Goal: Transaction & Acquisition: Book appointment/travel/reservation

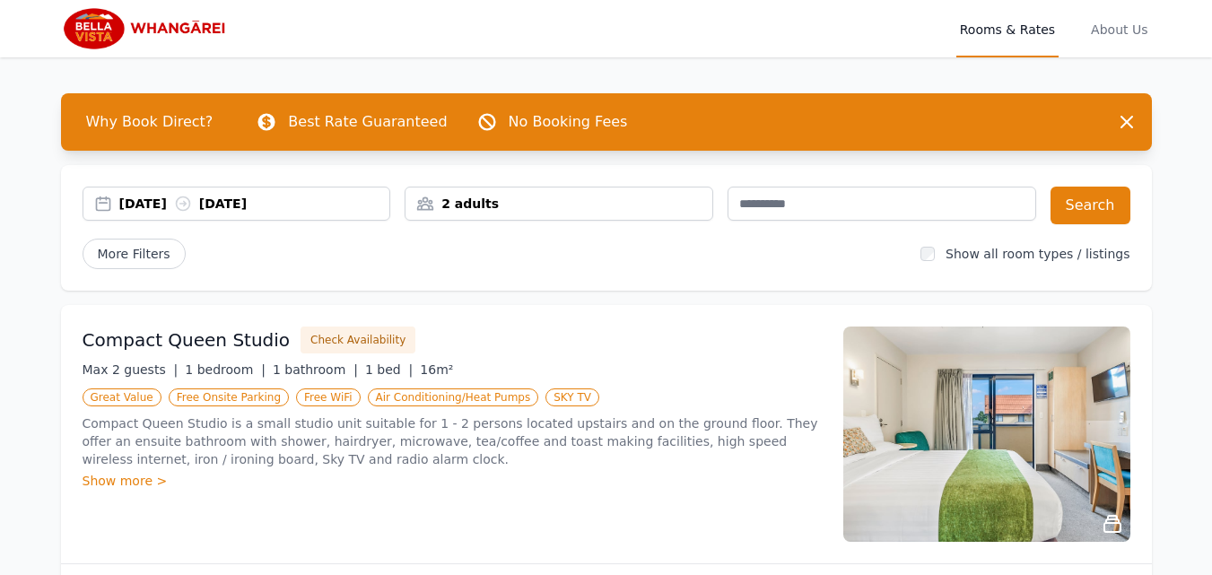
click at [192, 196] on icon at bounding box center [183, 204] width 18 height 18
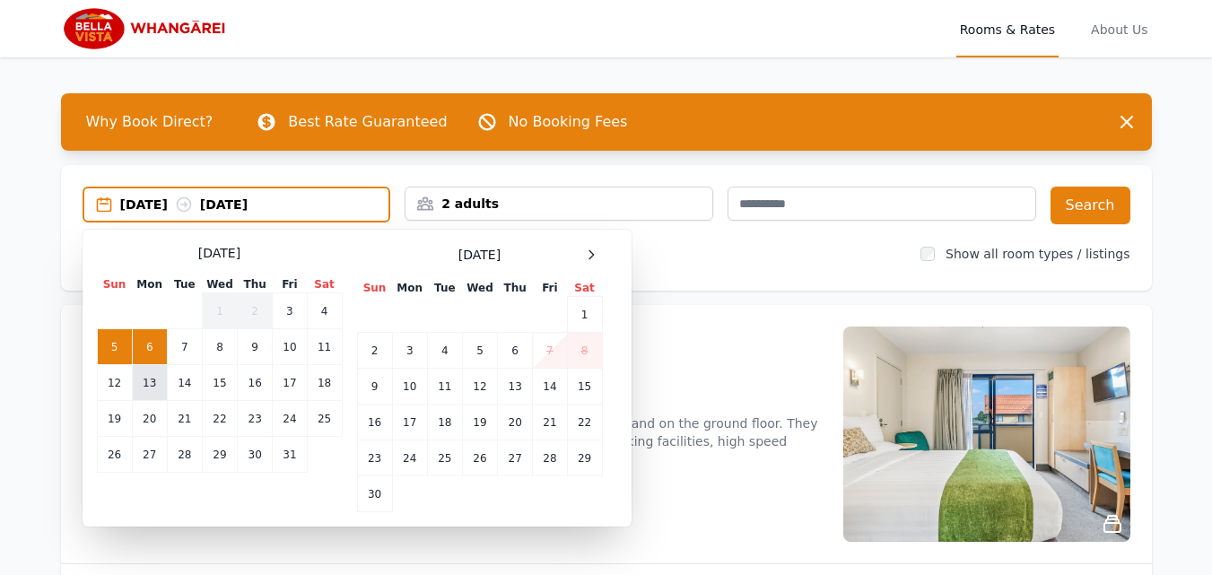
click at [144, 380] on td "13" at bounding box center [149, 383] width 35 height 36
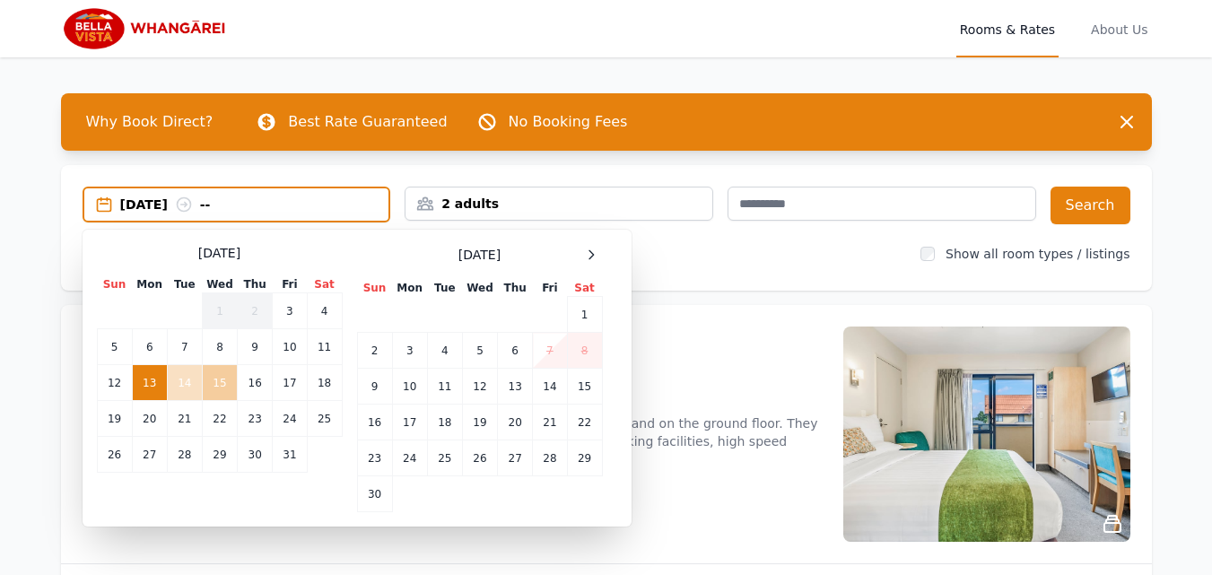
click at [224, 388] on td "15" at bounding box center [219, 383] width 35 height 36
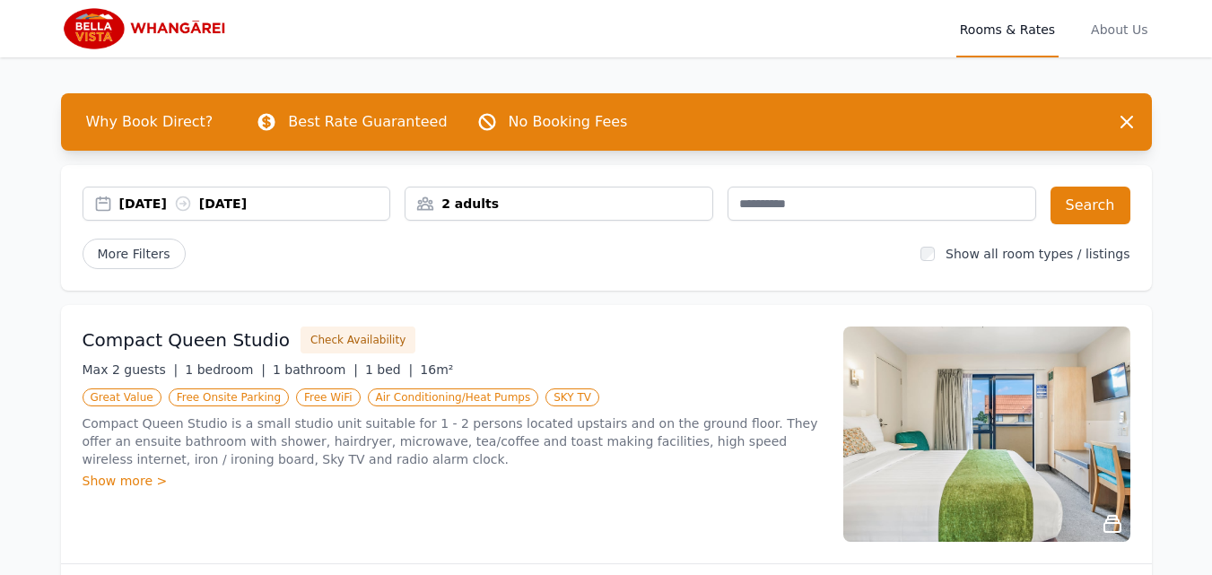
click at [457, 195] on div "2 adults" at bounding box center [558, 204] width 307 height 18
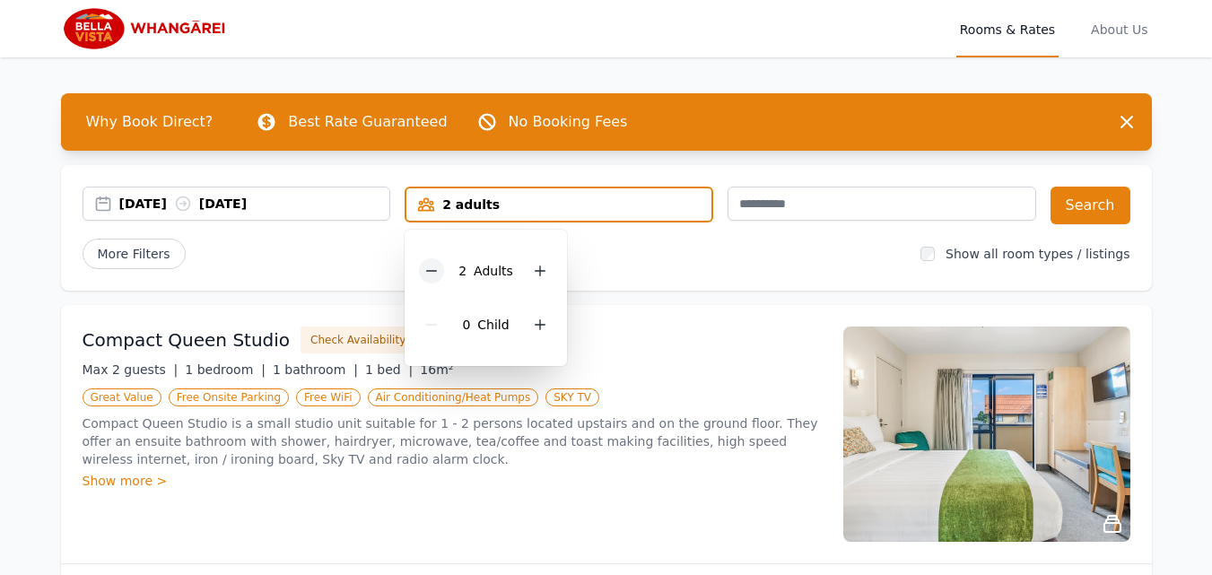
click at [435, 266] on icon at bounding box center [431, 271] width 14 height 14
click at [1096, 206] on button "Search" at bounding box center [1090, 206] width 80 height 38
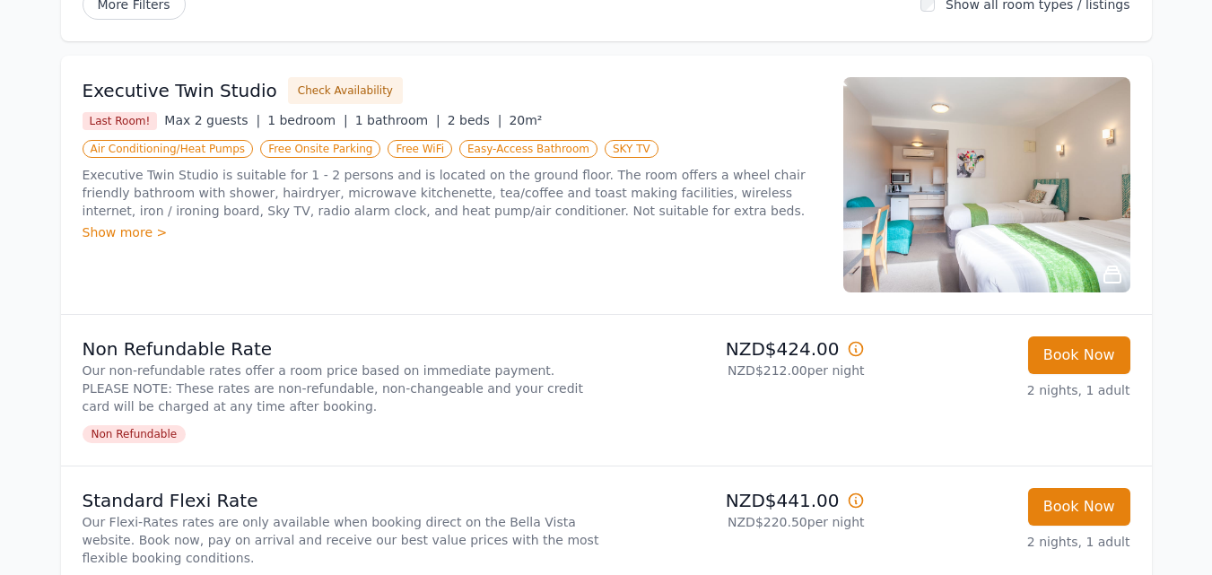
scroll to position [221, 0]
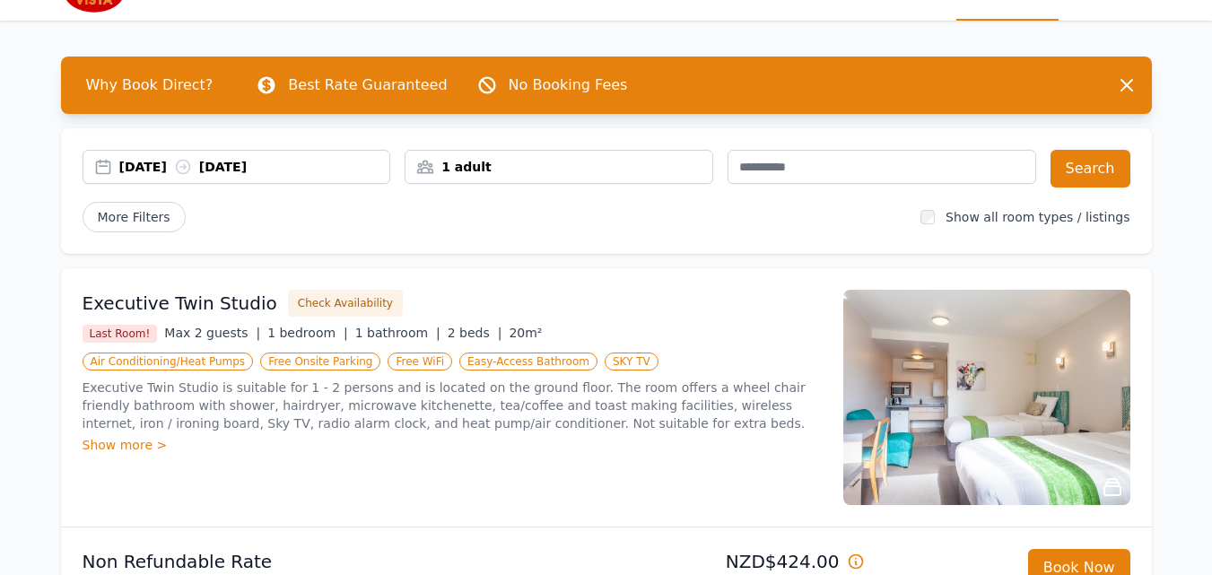
scroll to position [0, 0]
